Goal: Information Seeking & Learning: Check status

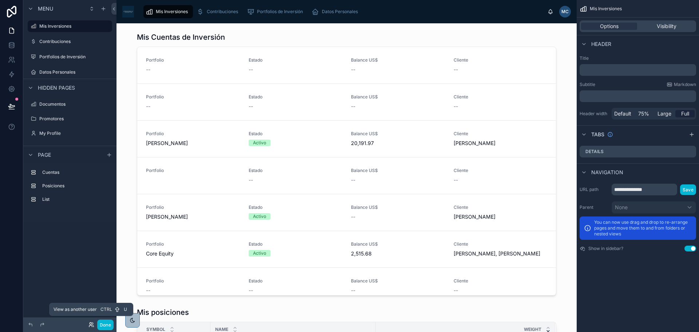
click at [92, 326] on icon at bounding box center [90, 325] width 3 height 1
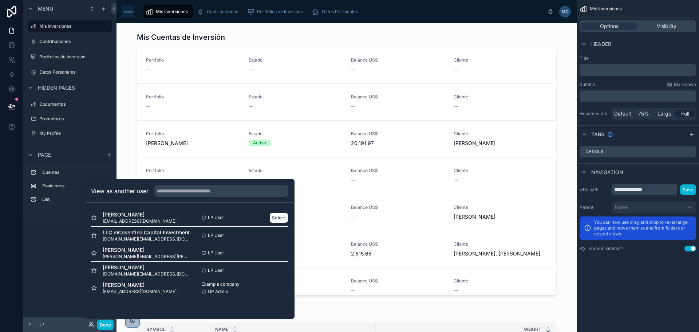
click at [126, 219] on span "holboll69@gmail.com" at bounding box center [140, 221] width 74 height 6
click at [282, 217] on button "Select" at bounding box center [278, 217] width 19 height 11
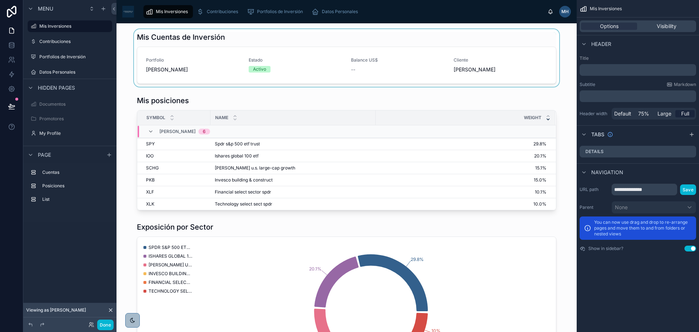
click at [525, 58] on div at bounding box center [346, 58] width 449 height 58
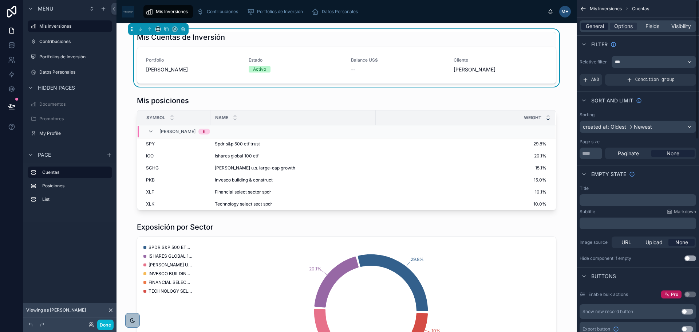
click at [586, 24] on span "General" at bounding box center [595, 26] width 18 height 7
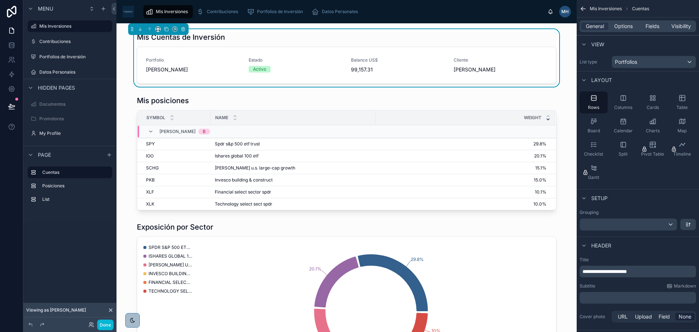
click at [88, 326] on div "Done" at bounding box center [98, 324] width 29 height 11
click at [91, 326] on icon at bounding box center [91, 325] width 6 height 6
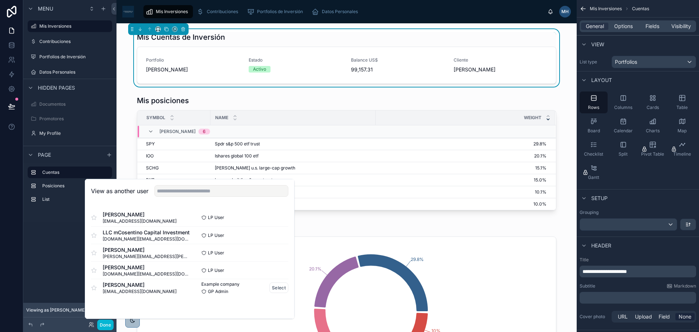
click at [122, 284] on span "[PERSON_NAME]" at bounding box center [140, 284] width 74 height 7
click at [141, 253] on span "[PERSON_NAME][EMAIL_ADDRESS][PERSON_NAME][DOMAIN_NAME]" at bounding box center [146, 256] width 87 height 6
click at [277, 250] on button "Select" at bounding box center [278, 252] width 19 height 11
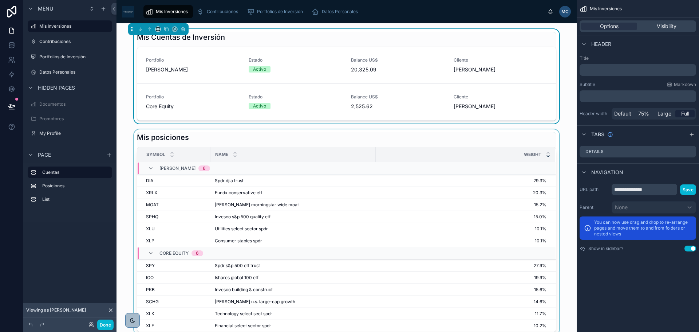
click at [124, 263] on div at bounding box center [346, 231] width 449 height 205
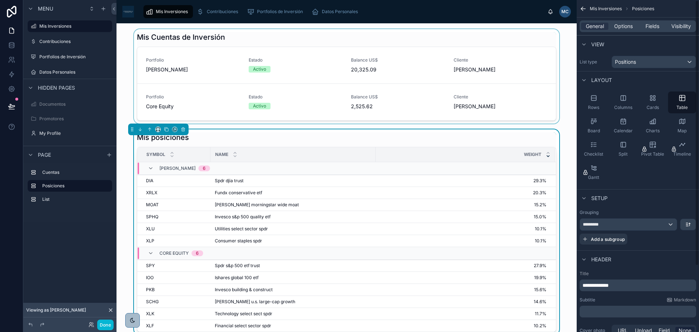
click at [564, 123] on div at bounding box center [346, 76] width 449 height 94
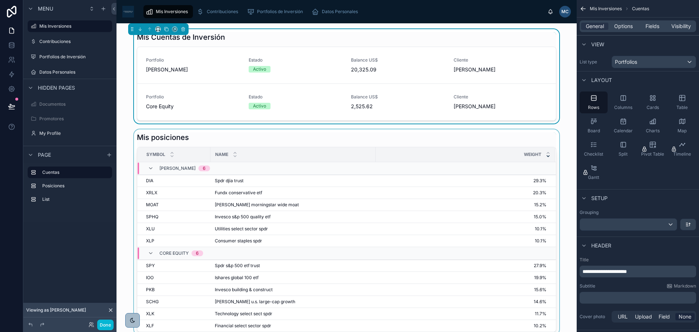
click at [551, 143] on div at bounding box center [346, 231] width 449 height 205
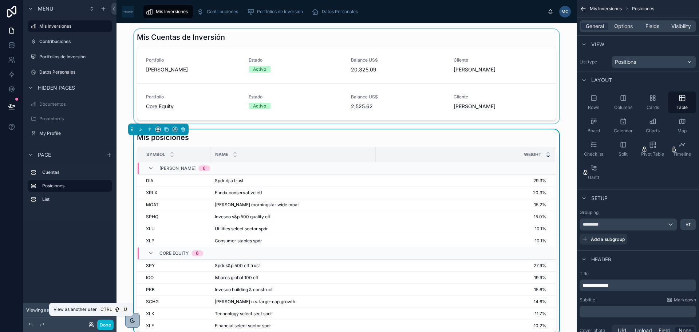
click at [90, 325] on icon at bounding box center [91, 325] width 6 height 6
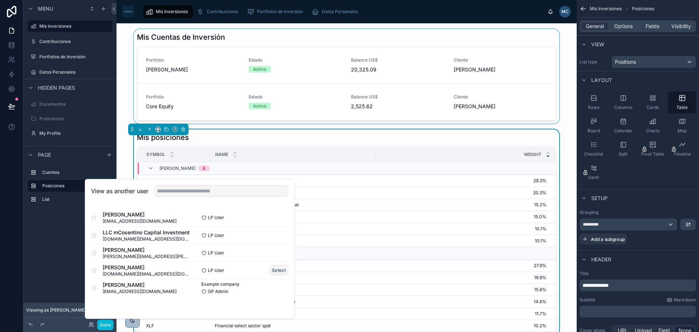
click at [275, 269] on button "Select" at bounding box center [278, 270] width 19 height 11
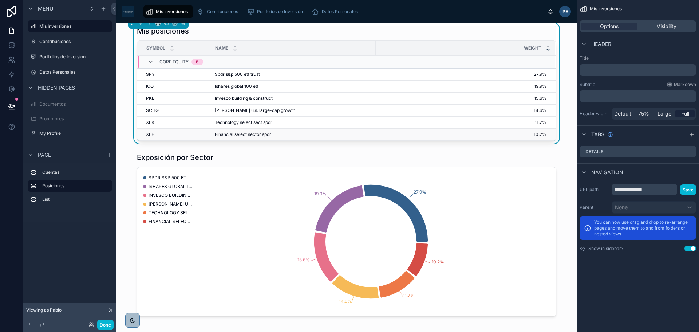
scroll to position [36, 0]
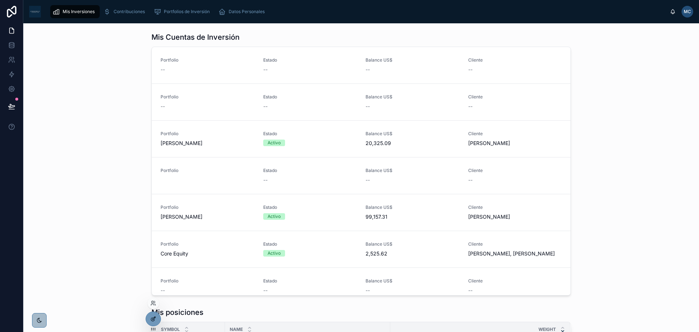
click at [156, 317] on icon at bounding box center [153, 319] width 6 height 6
click at [692, 14] on div "MC" at bounding box center [688, 12] width 12 height 12
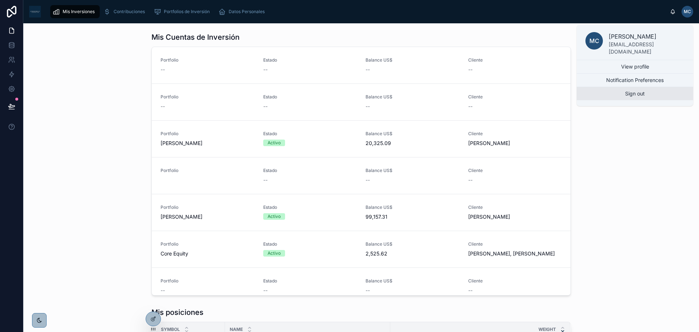
click at [638, 92] on button "Sign out" at bounding box center [635, 93] width 117 height 13
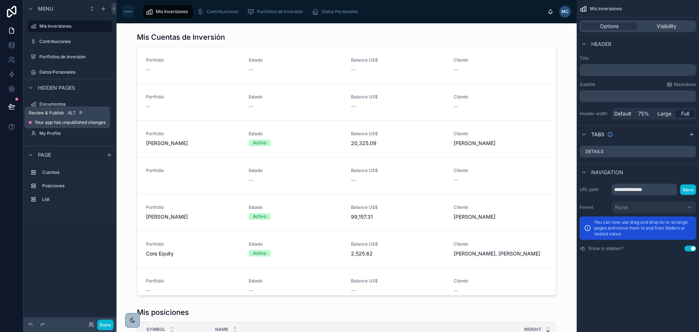
click at [16, 105] on button at bounding box center [12, 106] width 16 height 20
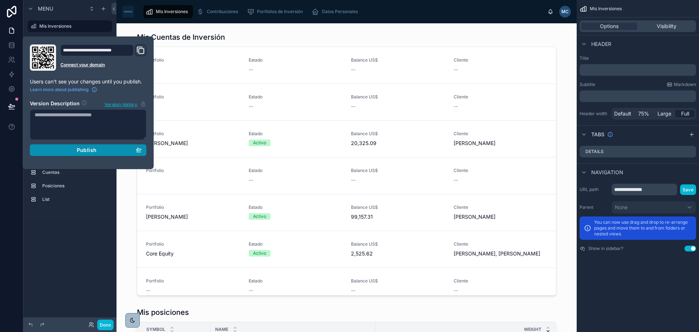
click at [70, 149] on div "Publish" at bounding box center [88, 150] width 107 height 7
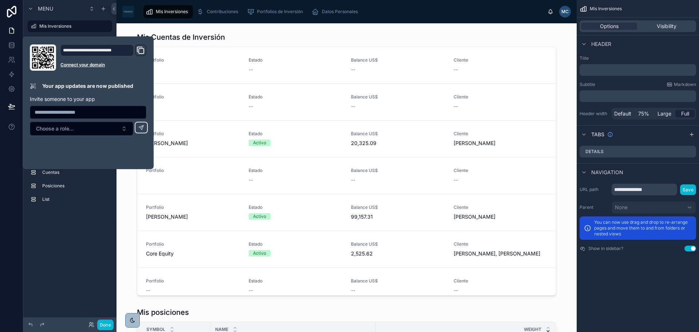
click at [90, 251] on div "Menu Mis Inversiones Contribuciones Portfolios de Inversión Datos Personales Hi…" at bounding box center [69, 161] width 93 height 323
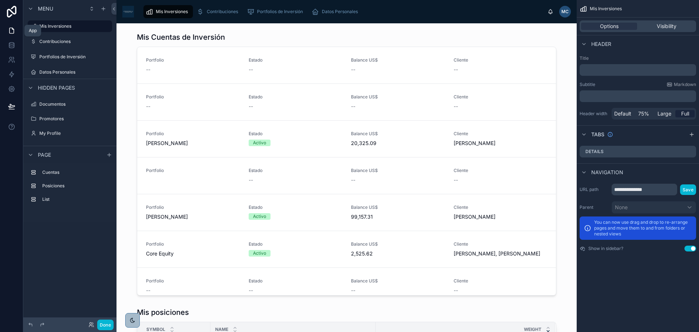
click at [13, 32] on icon at bounding box center [11, 30] width 7 height 7
click at [11, 61] on icon at bounding box center [11, 62] width 4 height 2
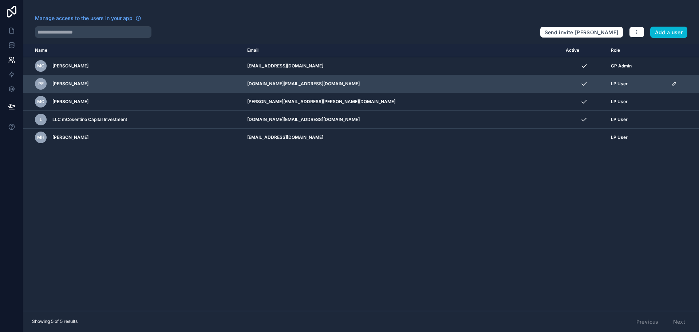
click at [574, 88] on td "scrollable content" at bounding box center [583, 84] width 45 height 18
click at [671, 85] on icon "scrollable content" at bounding box center [674, 84] width 6 height 6
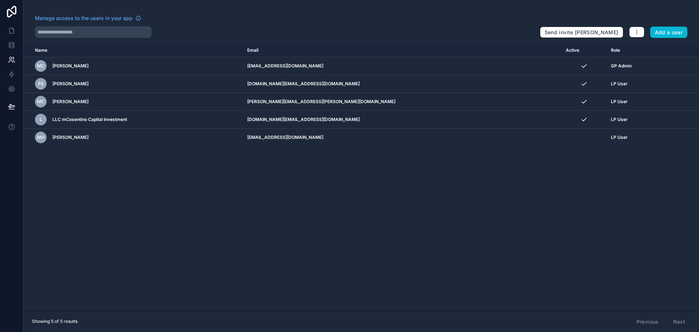
drag, startPoint x: 431, startPoint y: 214, endPoint x: 467, endPoint y: 188, distance: 45.1
click at [435, 210] on div "Name Email Active Role userTable.email MC Mariano Cosentino mcosentino@mcosenti…" at bounding box center [361, 177] width 676 height 267
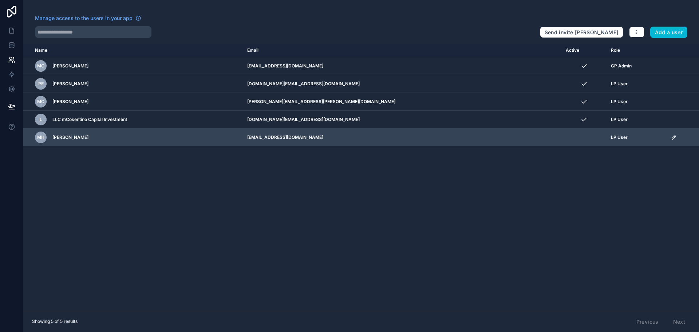
click at [671, 137] on icon "scrollable content" at bounding box center [674, 137] width 6 height 6
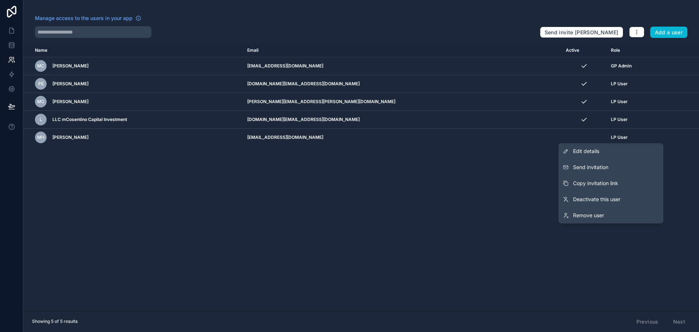
click at [502, 178] on div "Name Email Active Role userTable.email MC Mariano Cosentino mcosentino@mcosenti…" at bounding box center [361, 177] width 676 height 267
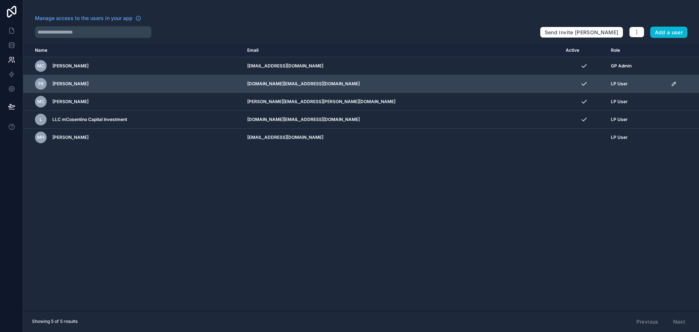
click at [671, 84] on icon "scrollable content" at bounding box center [674, 84] width 6 height 6
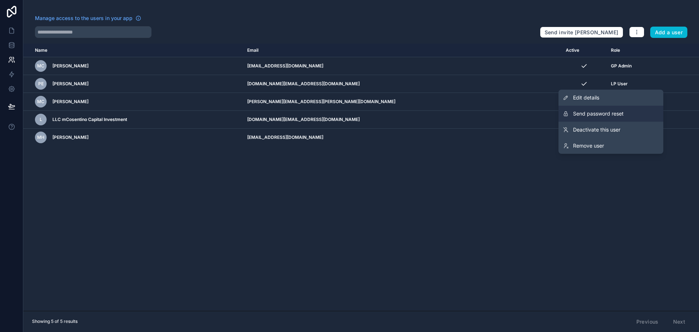
click at [625, 115] on button "Send password reset" at bounding box center [611, 114] width 105 height 16
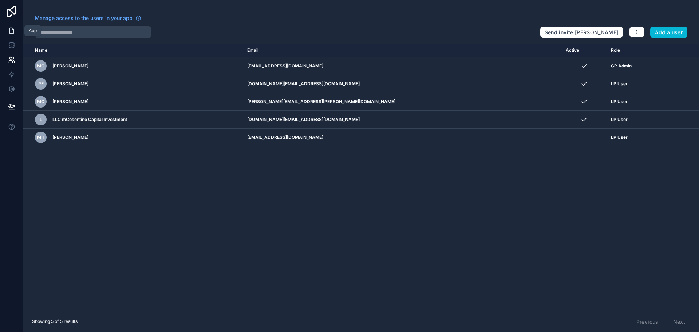
click at [11, 31] on icon at bounding box center [11, 30] width 7 height 7
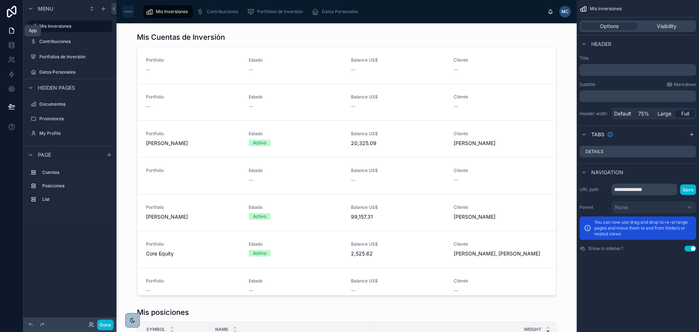
click at [91, 324] on icon at bounding box center [91, 325] width 6 height 6
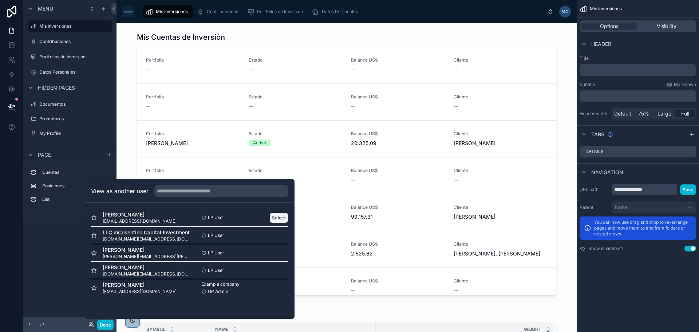
click at [280, 220] on button "Select" at bounding box center [278, 217] width 19 height 11
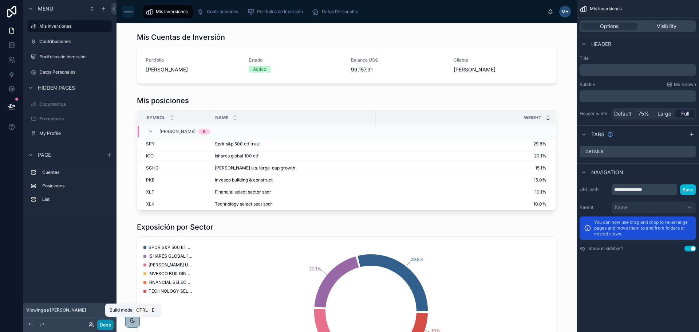
click at [103, 326] on button "Done" at bounding box center [105, 324] width 16 height 11
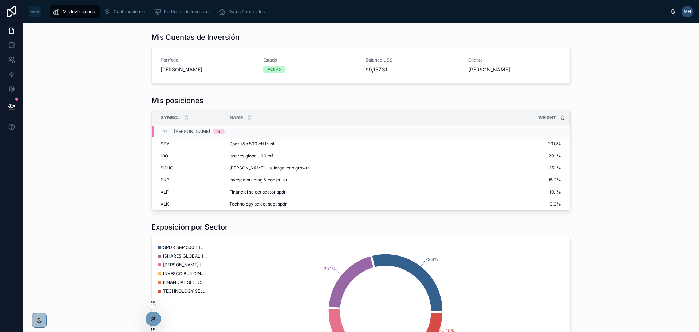
click at [155, 319] on icon at bounding box center [153, 319] width 6 height 6
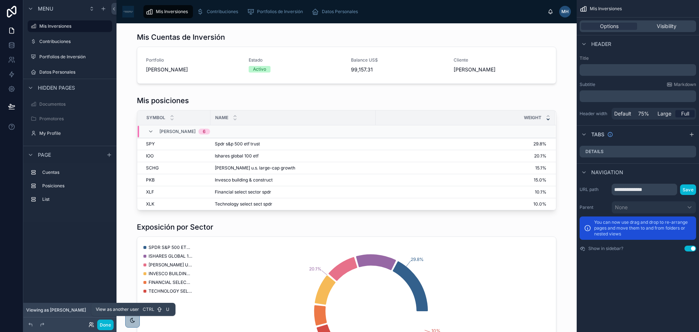
click at [91, 326] on icon at bounding box center [91, 325] width 6 height 6
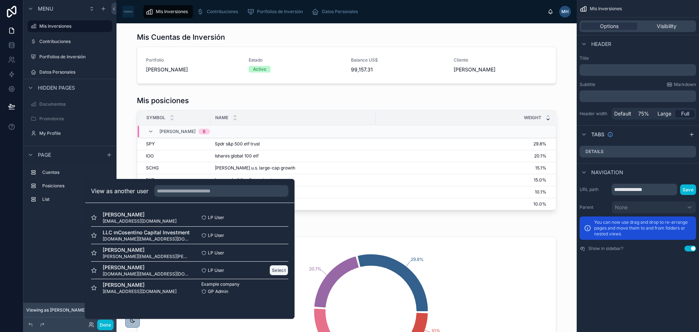
click at [274, 272] on button "Select" at bounding box center [278, 270] width 19 height 11
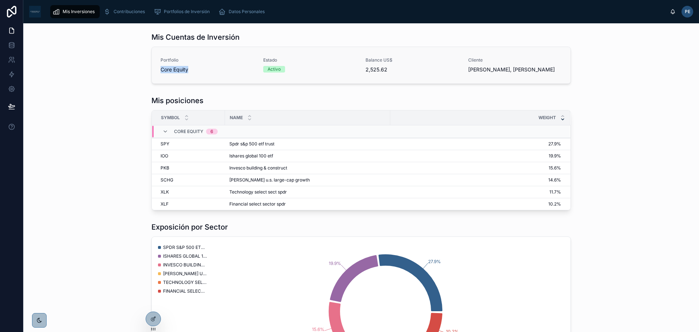
drag, startPoint x: 158, startPoint y: 71, endPoint x: 189, endPoint y: 71, distance: 31.7
click at [189, 71] on span "Core Equity" at bounding box center [208, 69] width 94 height 7
drag, startPoint x: 365, startPoint y: 68, endPoint x: 385, endPoint y: 71, distance: 20.2
click at [385, 71] on span "2,525.62" at bounding box center [413, 69] width 94 height 7
click at [390, 72] on span "2,525.62" at bounding box center [413, 69] width 94 height 7
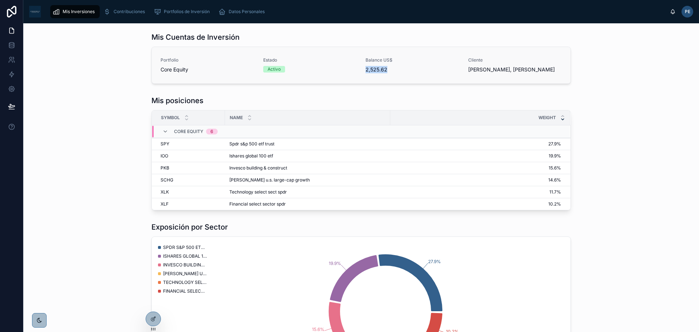
drag, startPoint x: 359, startPoint y: 70, endPoint x: 391, endPoint y: 72, distance: 32.1
click at [391, 72] on div "Portfolio Core Equity Estado Activo Balance US$ 2,525.62 Cliente Etcheverry, Pa…" at bounding box center [361, 65] width 401 height 16
click at [374, 78] on div "Portfolio Core Equity Estado Activo Balance US$ 2,525.62 Cliente Etcheverry, Pa…" at bounding box center [361, 65] width 419 height 36
drag, startPoint x: 371, startPoint y: 69, endPoint x: 386, endPoint y: 70, distance: 15.7
click at [386, 70] on span "2,525.62" at bounding box center [413, 69] width 94 height 7
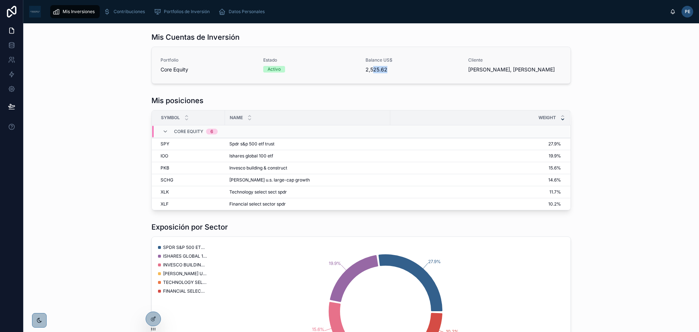
click at [382, 70] on span "2,525.62" at bounding box center [413, 69] width 94 height 7
click at [399, 73] on span "2,525.62" at bounding box center [413, 69] width 94 height 7
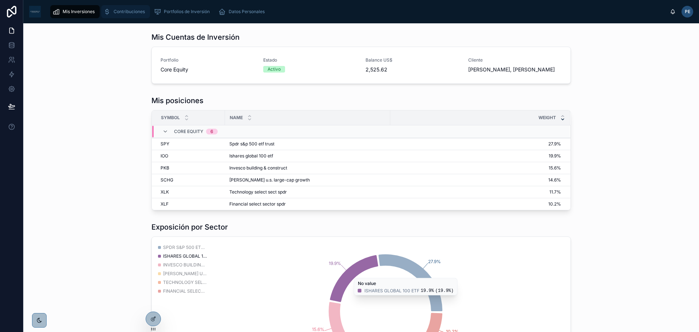
click at [120, 13] on span "Contribuciones" at bounding box center [129, 12] width 31 height 6
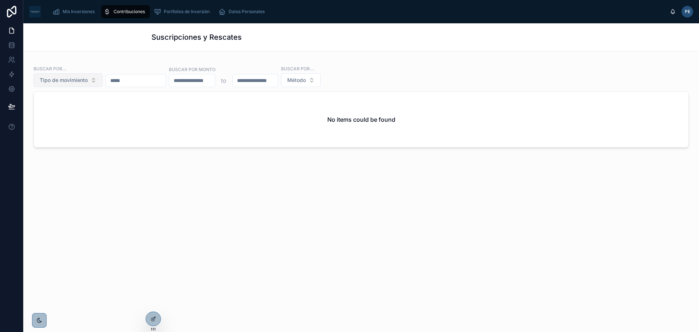
click at [93, 81] on button "Tipo de movimiento" at bounding box center [67, 80] width 69 height 14
click at [303, 188] on div "Buscar por... Tipo de movimiento Buscar por monto to Buscar por... Método No it…" at bounding box center [361, 124] width 676 height 146
click at [91, 82] on button "Tipo de movimiento" at bounding box center [67, 80] width 69 height 14
click at [92, 82] on button "Tipo de movimiento" at bounding box center [67, 80] width 69 height 14
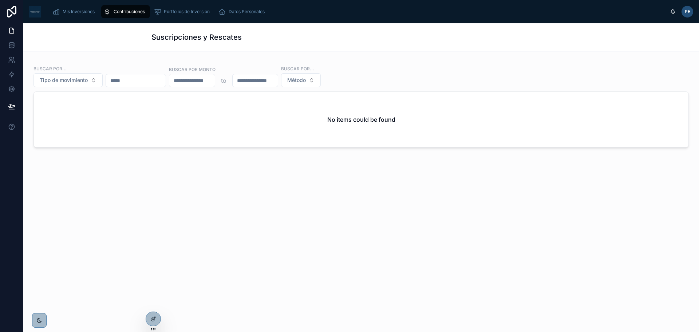
drag, startPoint x: 145, startPoint y: 247, endPoint x: 150, endPoint y: 223, distance: 23.9
click at [144, 245] on div "Suscripciones y Rescates Buscar por... Tipo de movimiento Buscar por monto to B…" at bounding box center [361, 177] width 676 height 308
click at [159, 314] on div at bounding box center [153, 318] width 15 height 15
click at [153, 307] on div at bounding box center [153, 303] width 12 height 12
click at [152, 320] on icon at bounding box center [153, 319] width 6 height 6
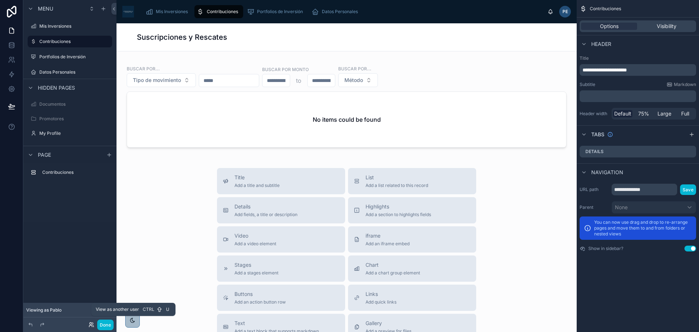
click at [91, 325] on icon at bounding box center [90, 325] width 3 height 1
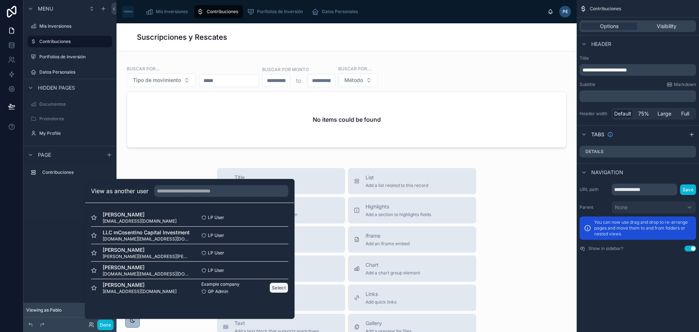
click at [280, 286] on button "Select" at bounding box center [278, 287] width 19 height 11
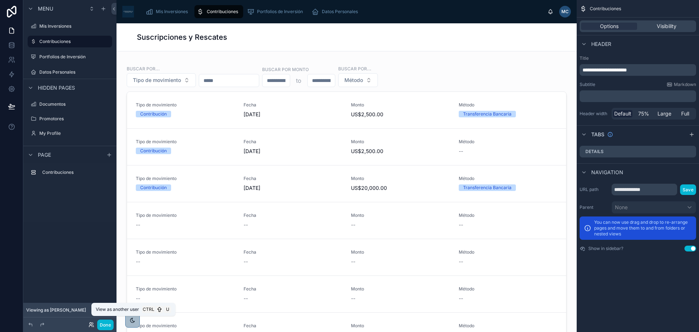
click at [92, 325] on icon at bounding box center [91, 325] width 6 height 6
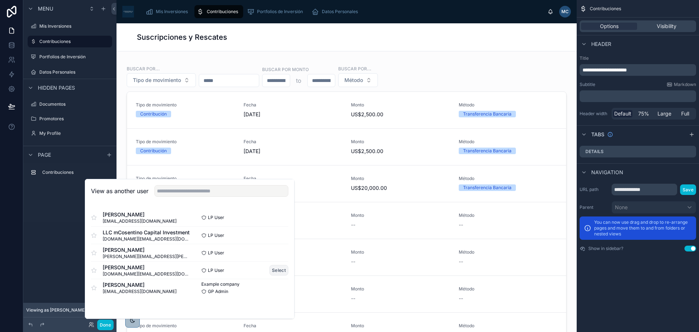
click at [273, 268] on button "Select" at bounding box center [278, 270] width 19 height 11
click at [277, 268] on button "Select" at bounding box center [278, 270] width 19 height 11
click at [280, 269] on button "Select" at bounding box center [278, 270] width 19 height 11
click at [110, 326] on button "Done" at bounding box center [105, 324] width 16 height 11
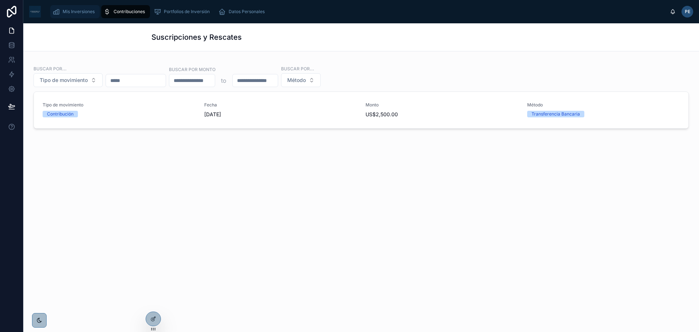
click at [72, 7] on div "Mis Inversiones" at bounding box center [74, 12] width 45 height 12
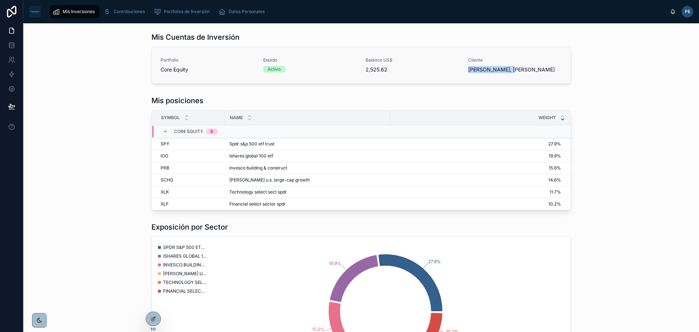
drag, startPoint x: 467, startPoint y: 70, endPoint x: 498, endPoint y: 72, distance: 31.4
click at [505, 72] on span "[PERSON_NAME], [PERSON_NAME]" at bounding box center [515, 69] width 94 height 7
drag, startPoint x: 382, startPoint y: 68, endPoint x: 359, endPoint y: 67, distance: 23.0
click at [359, 67] on div "Portfolio Core Equity Estado Activo Balance US$ 2,525.62 Cliente [PERSON_NAME],…" at bounding box center [361, 65] width 401 height 16
click at [135, 9] on span "Contribuciones" at bounding box center [129, 12] width 31 height 6
